Goal: Book appointment/travel/reservation

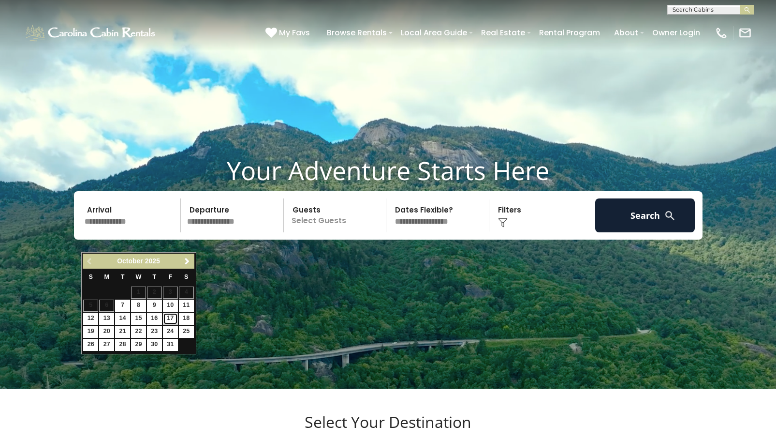
click at [171, 320] on link "17" at bounding box center [170, 318] width 15 height 12
type input "********"
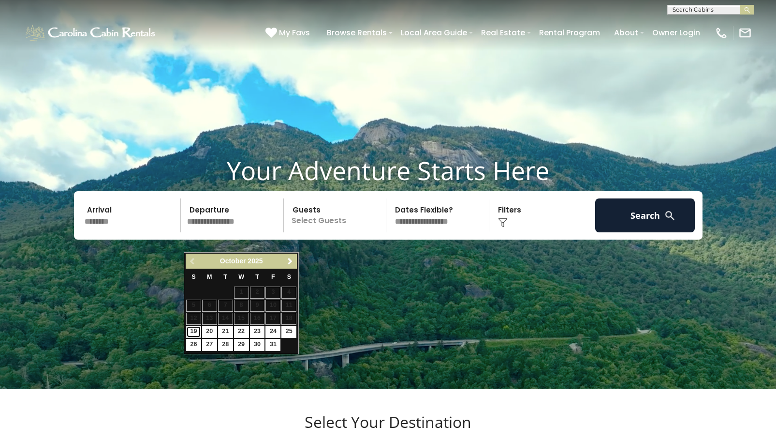
click at [193, 333] on link "19" at bounding box center [193, 332] width 15 height 12
type input "********"
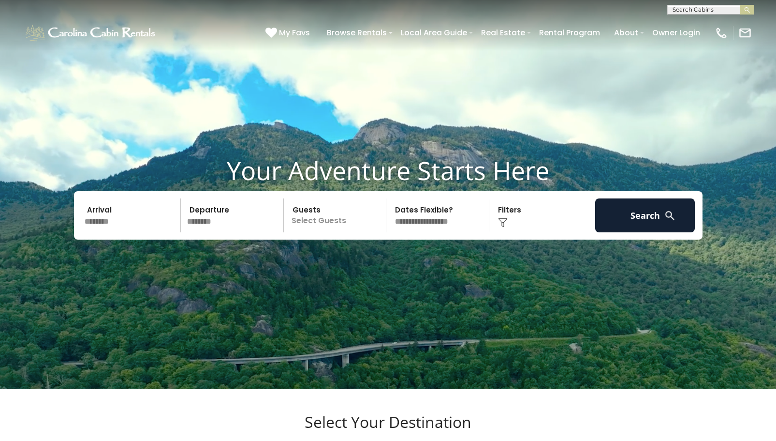
click at [312, 232] on p "Select Guests" at bounding box center [337, 215] width 100 height 34
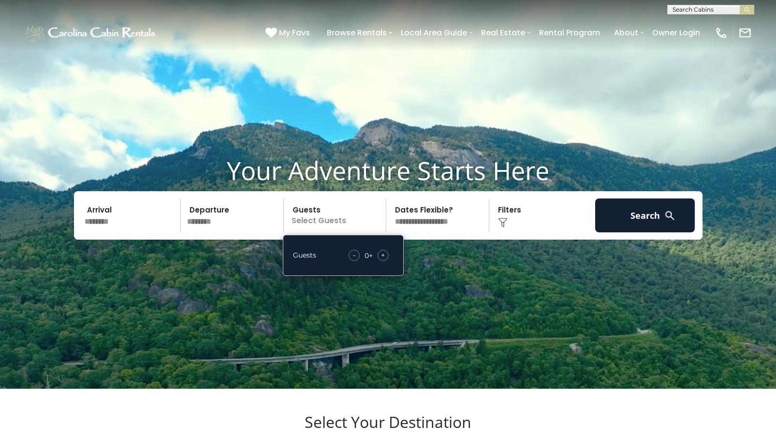
click at [385, 261] on div "+" at bounding box center [383, 255] width 11 height 11
click at [457, 232] on select "**********" at bounding box center [439, 215] width 100 height 34
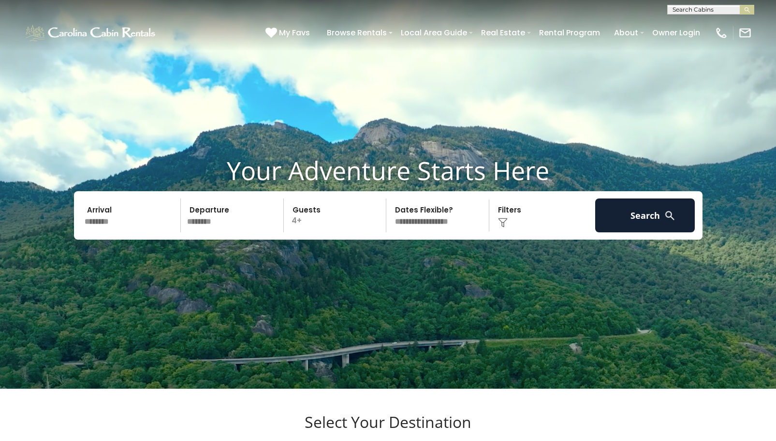
click at [459, 232] on select "**********" at bounding box center [439, 215] width 100 height 34
click at [643, 232] on button "Search" at bounding box center [645, 215] width 100 height 34
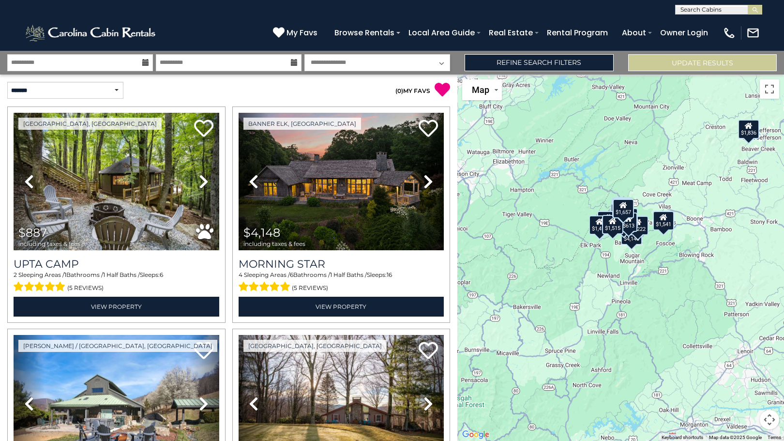
drag, startPoint x: 626, startPoint y: 268, endPoint x: 641, endPoint y: 243, distance: 29.5
click at [641, 243] on div "$887 $4,148 $1,836 $1,606 $1,222 $1,411 $2,536 $1,429 $1,771 $614 $1,961 $1,412…" at bounding box center [620, 257] width 326 height 366
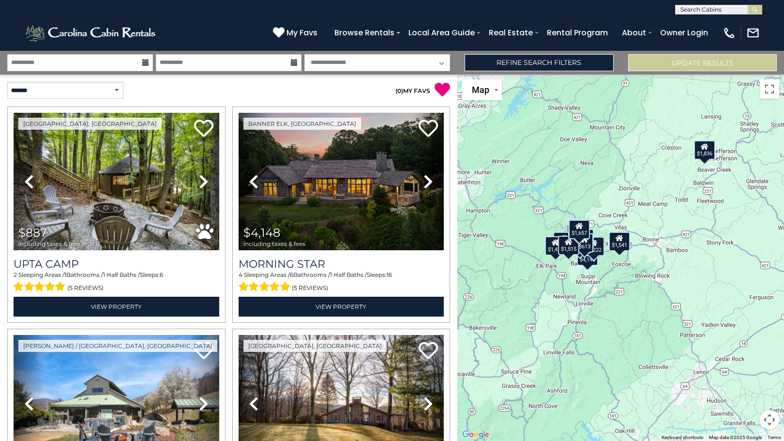
drag, startPoint x: 685, startPoint y: 258, endPoint x: 641, endPoint y: 280, distance: 49.1
click at [641, 280] on div "$887 $4,148 $1,836 $1,606 $1,222 $1,411 $2,536 $1,429 $1,771 $614 $1,961 $1,412…" at bounding box center [620, 257] width 326 height 366
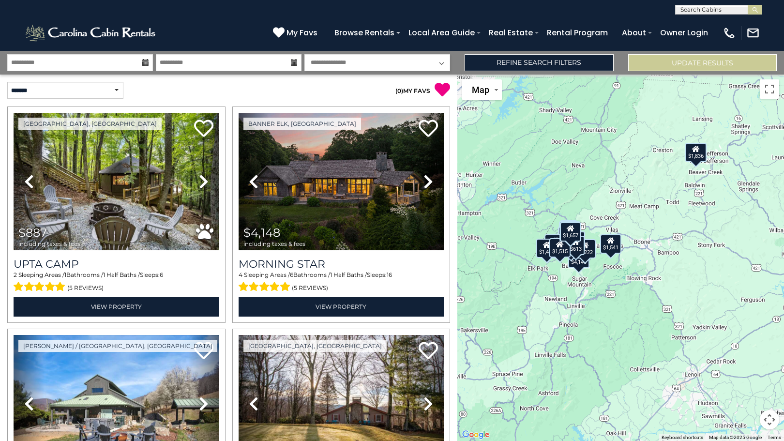
click at [644, 257] on div "$887 $4,148 $1,836 $1,606 $1,222 $1,411 $2,536 $1,429 $1,771 $614 $1,961 $1,412…" at bounding box center [620, 257] width 326 height 366
click at [612, 248] on div "$1,541" at bounding box center [609, 243] width 21 height 19
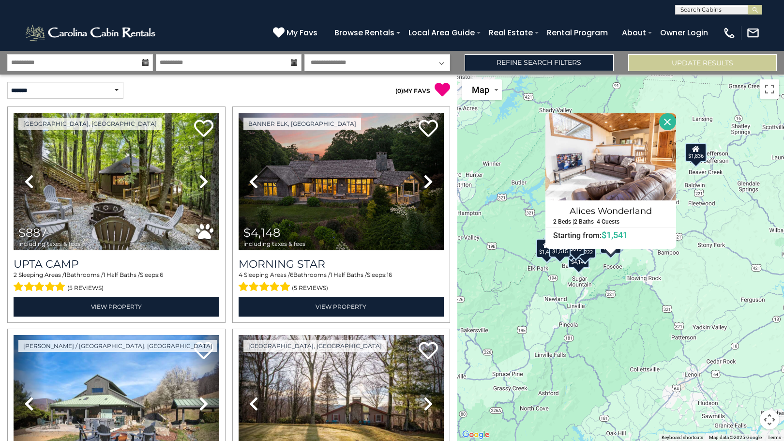
click at [664, 122] on button "Close" at bounding box center [667, 121] width 17 height 17
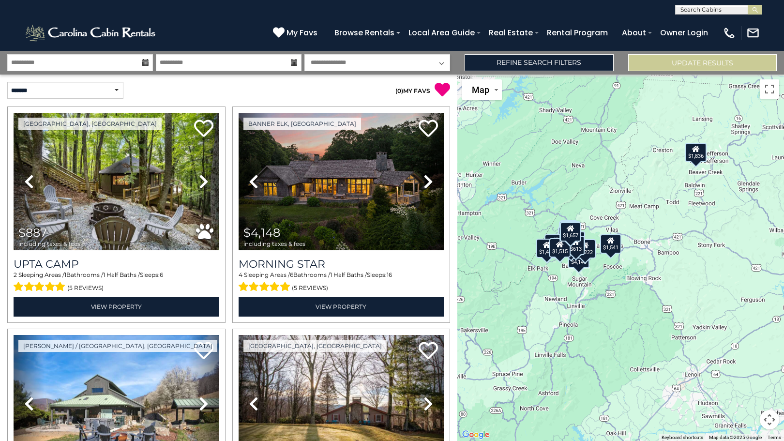
click at [589, 252] on div "$1,222" at bounding box center [584, 247] width 21 height 19
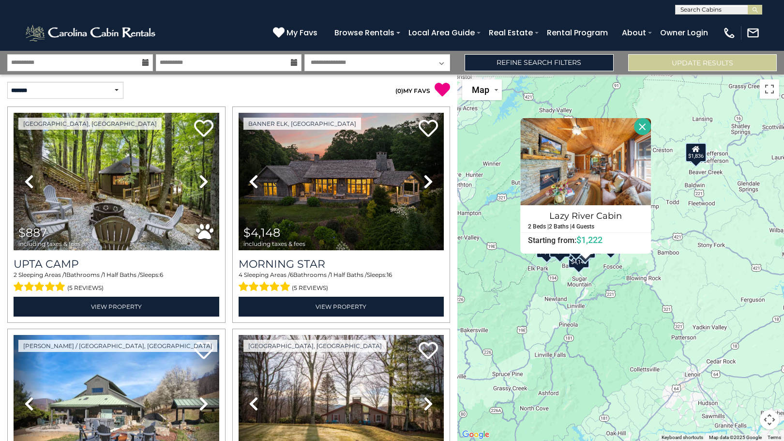
click at [639, 124] on button "Close" at bounding box center [641, 126] width 17 height 17
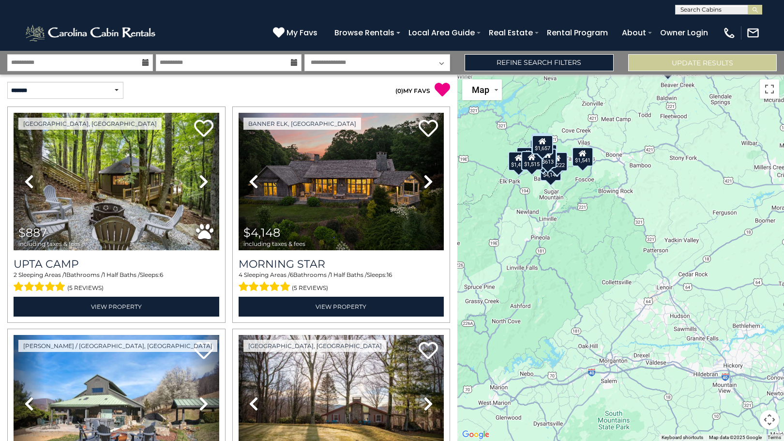
drag, startPoint x: 572, startPoint y: 284, endPoint x: 543, endPoint y: 197, distance: 91.9
click at [543, 197] on div "$887 $4,148 $1,836 $1,606 $1,222 $1,411 $2,536 $1,429 $1,771 $614 $1,961 $1,412…" at bounding box center [620, 257] width 326 height 366
click at [474, 80] on button "Map" at bounding box center [482, 89] width 40 height 21
click at [475, 81] on button "Map" at bounding box center [482, 89] width 40 height 21
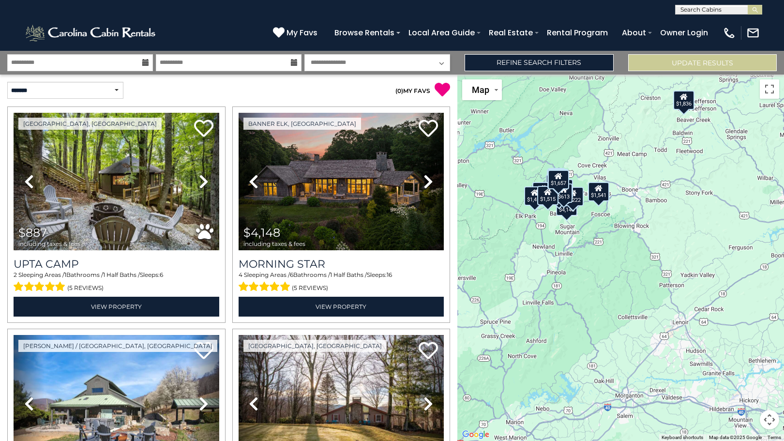
drag, startPoint x: 595, startPoint y: 343, endPoint x: 611, endPoint y: 380, distance: 39.6
click at [611, 380] on div "$887 $4,148 $1,836 $1,606 $1,222 $1,411 $2,536 $1,429 $1,771 $614 $1,961 $1,412…" at bounding box center [620, 257] width 326 height 366
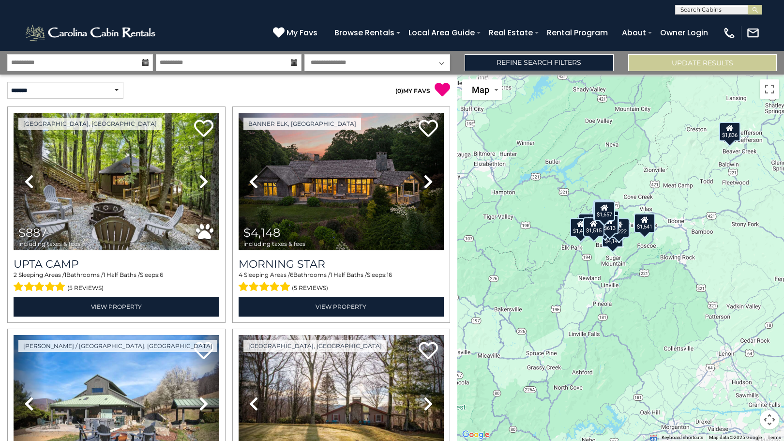
drag, startPoint x: 550, startPoint y: 199, endPoint x: 596, endPoint y: 232, distance: 56.8
click at [596, 232] on div "$1,515" at bounding box center [592, 226] width 21 height 19
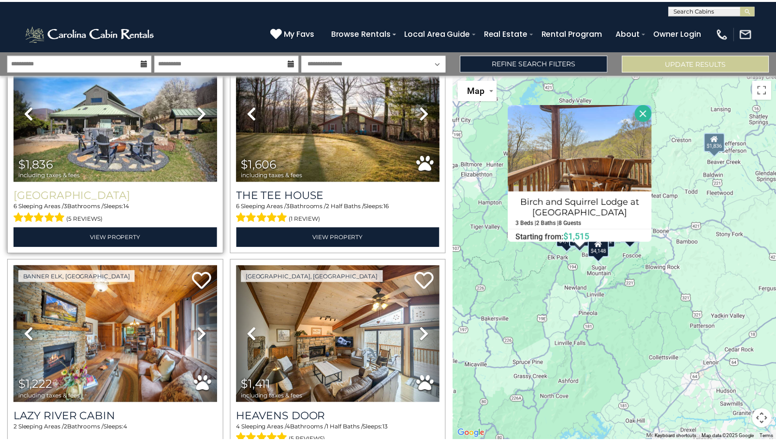
scroll to position [339, 0]
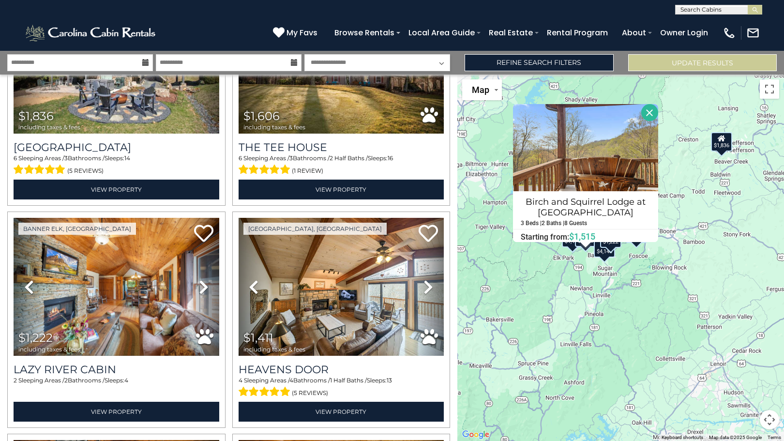
click at [663, 304] on div "$887 $4,148 $1,836 $1,606 $1,222 $1,411 $2,536 $1,429 $1,771 $614 $1,961 $1,412…" at bounding box center [620, 257] width 326 height 366
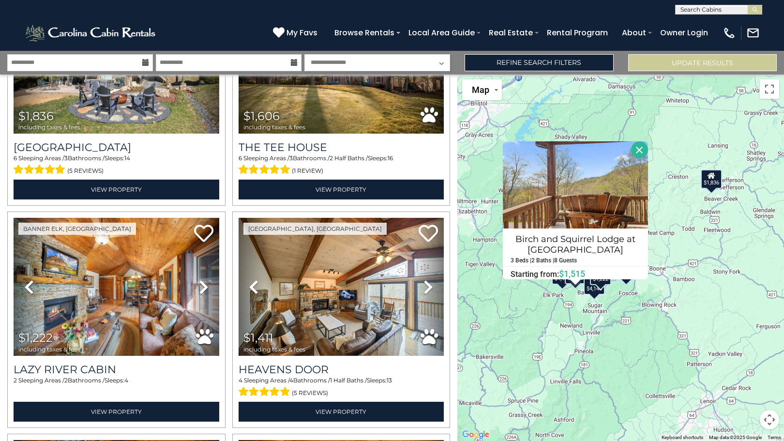
drag, startPoint x: 643, startPoint y: 263, endPoint x: 662, endPoint y: 295, distance: 36.7
click at [662, 295] on div "$887 $4,148 $1,836 $1,606 $1,222 $1,411 $2,536 $1,429 $1,771 $614 $1,961 $1,412…" at bounding box center [620, 257] width 326 height 366
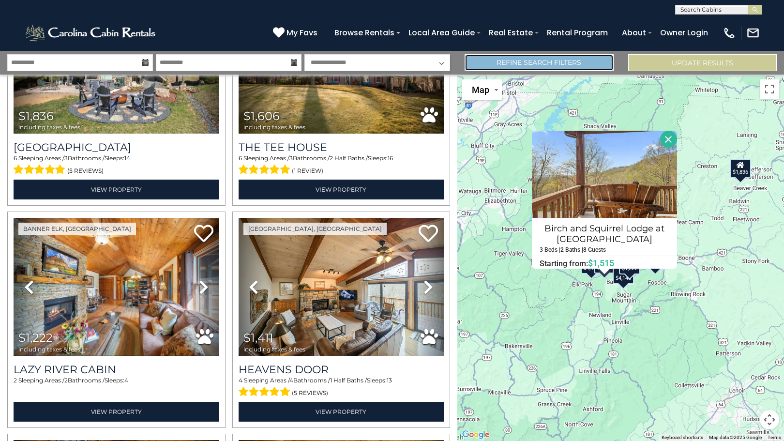
click at [565, 64] on link "Refine Search Filters" at bounding box center [538, 62] width 149 height 17
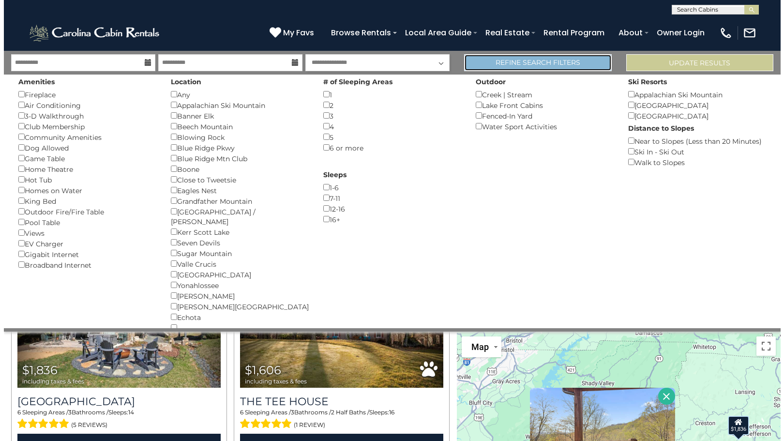
scroll to position [337, 0]
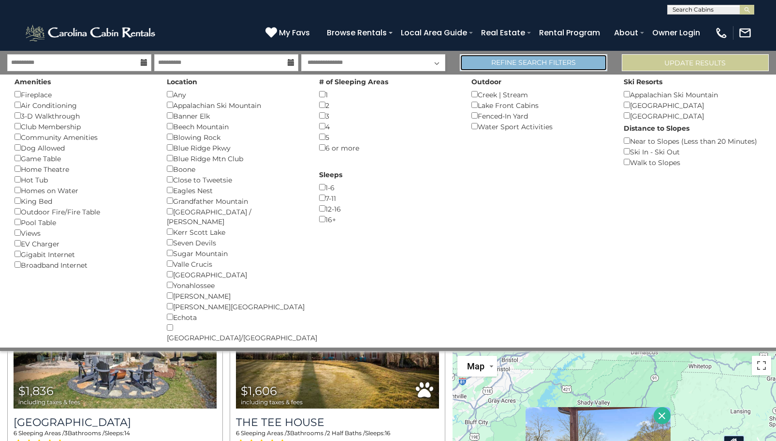
click at [564, 65] on link "Refine Search Filters" at bounding box center [533, 62] width 147 height 17
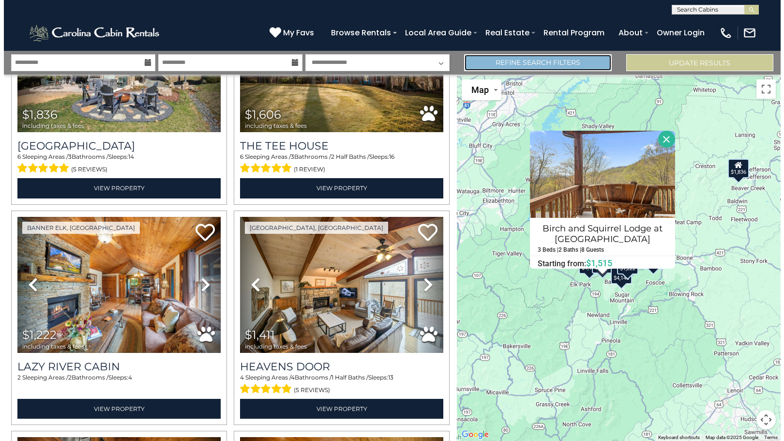
scroll to position [339, 0]
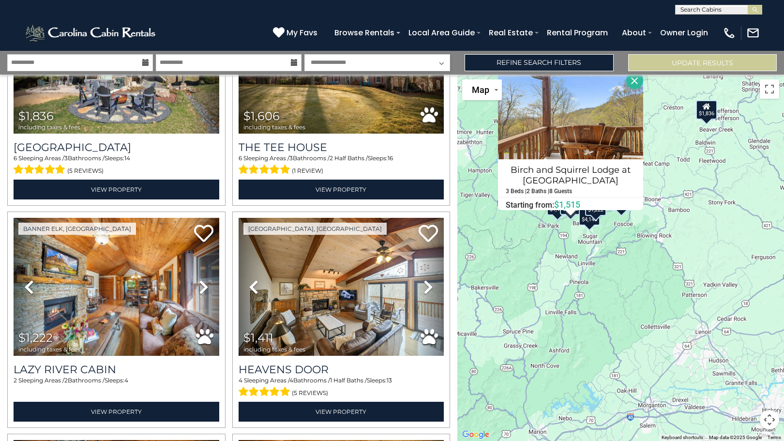
drag, startPoint x: 694, startPoint y: 292, endPoint x: 660, endPoint y: 234, distance: 67.6
click at [660, 234] on div "$887 $4,148 $1,836 $1,606 $1,222 $1,411 $2,536 $1,429 $1,771 $614 $1,961 $1,412…" at bounding box center [620, 257] width 326 height 366
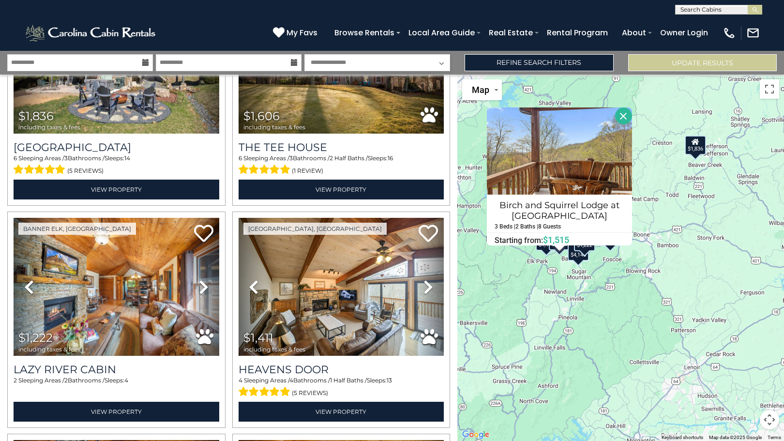
drag, startPoint x: 664, startPoint y: 206, endPoint x: 652, endPoint y: 241, distance: 37.6
click at [652, 241] on div "$887 $4,148 $1,836 $1,606 $1,222 $1,411 $2,536 $1,429 $1,771 $614 $1,961 $1,412…" at bounding box center [620, 257] width 326 height 366
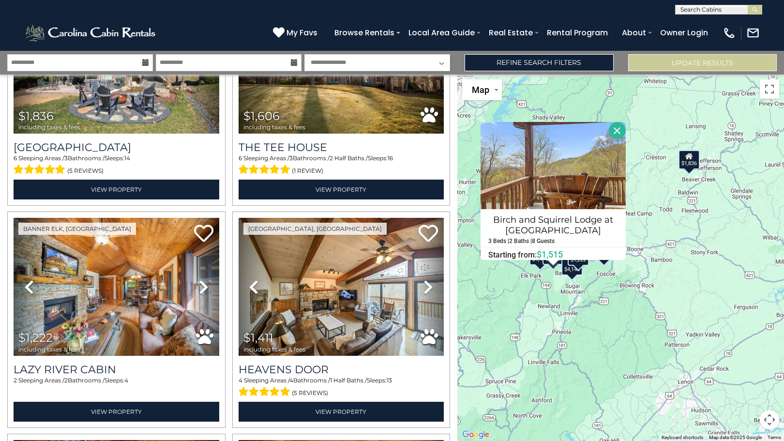
click at [618, 134] on button "Close" at bounding box center [616, 130] width 17 height 17
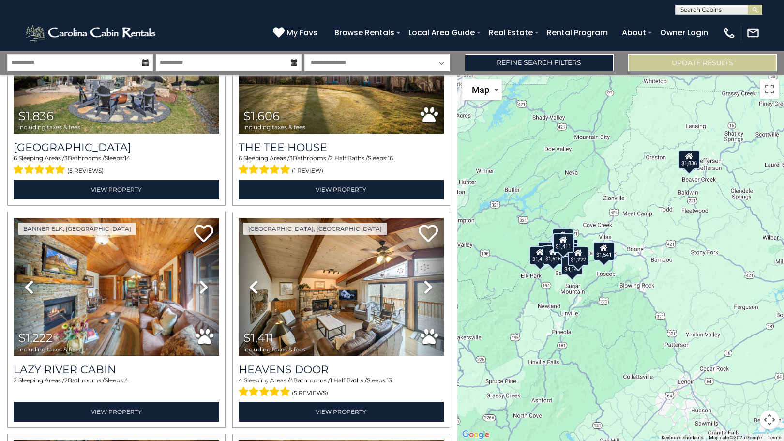
click at [606, 256] on div "$1,541" at bounding box center [603, 250] width 21 height 19
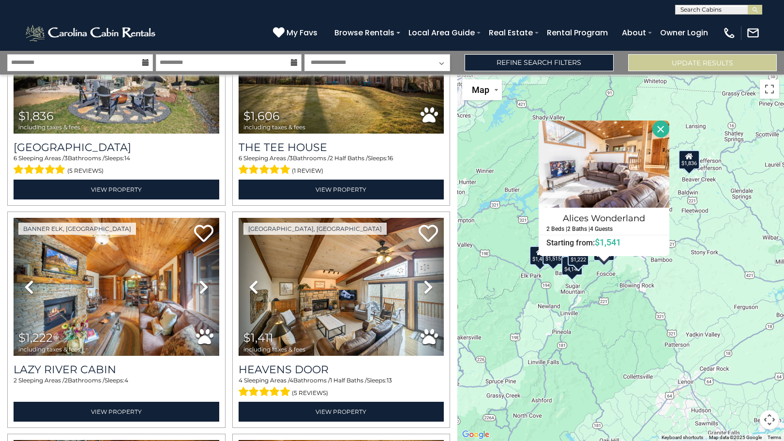
click at [660, 124] on button "Close" at bounding box center [660, 128] width 17 height 17
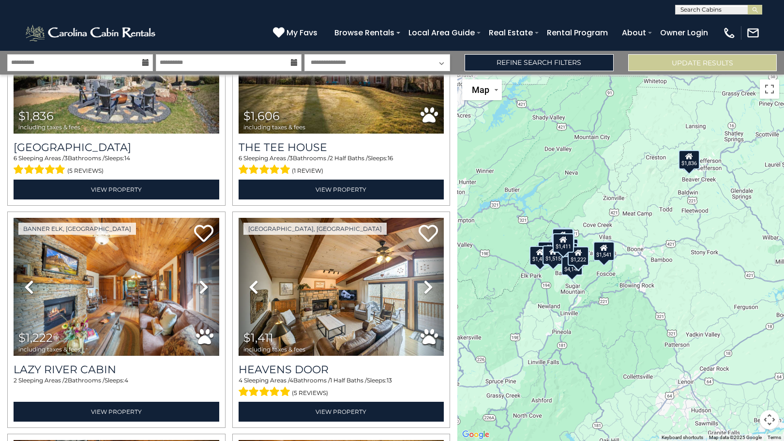
click at [579, 260] on div "$1,222" at bounding box center [577, 255] width 21 height 19
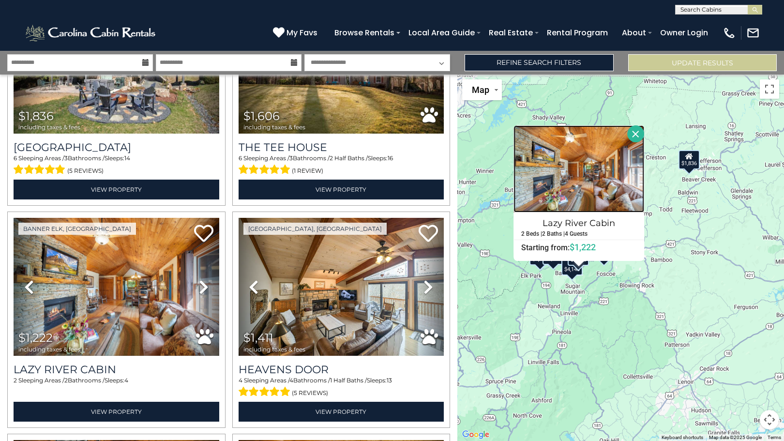
click at [597, 201] on img at bounding box center [578, 168] width 131 height 87
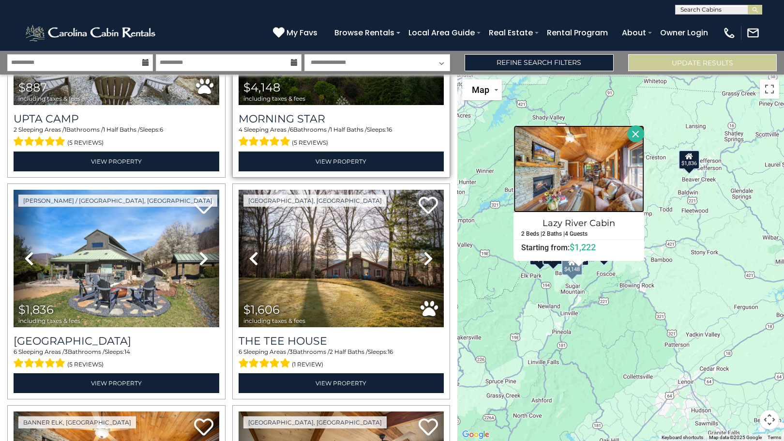
scroll to position [0, 0]
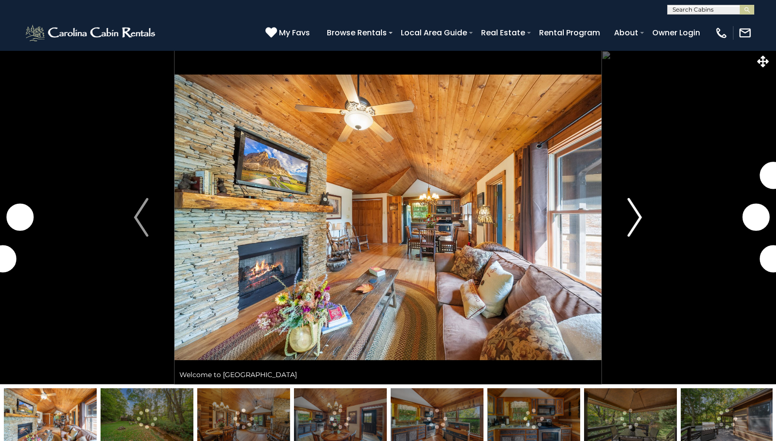
click at [637, 213] on img "Next" at bounding box center [635, 217] width 15 height 39
